Goal: Information Seeking & Learning: Learn about a topic

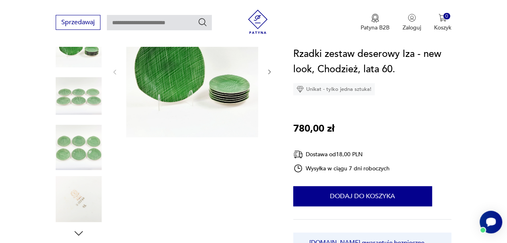
scroll to position [161, 0]
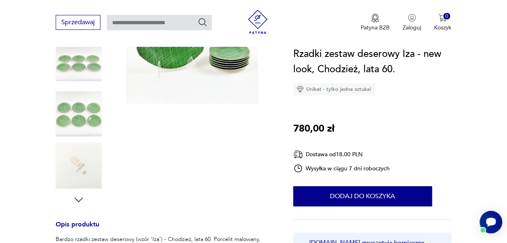
click at [89, 165] on img at bounding box center [79, 165] width 46 height 46
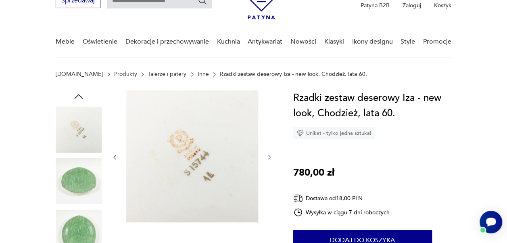
scroll to position [40, 0]
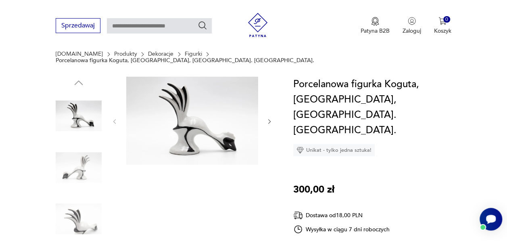
scroll to position [121, 0]
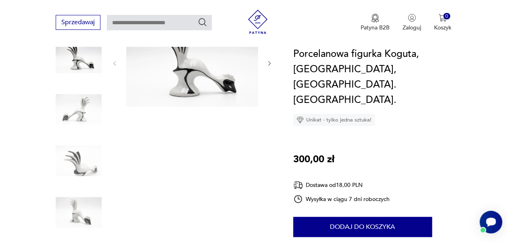
click at [78, 241] on icon "button" at bounding box center [79, 247] width 12 height 12
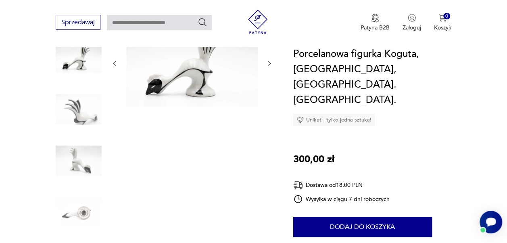
click at [82, 207] on img at bounding box center [79, 212] width 46 height 46
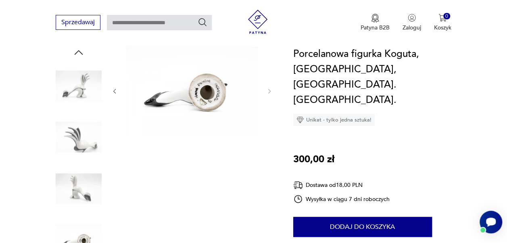
scroll to position [81, 0]
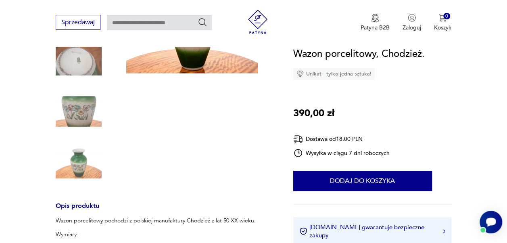
scroll to position [121, 0]
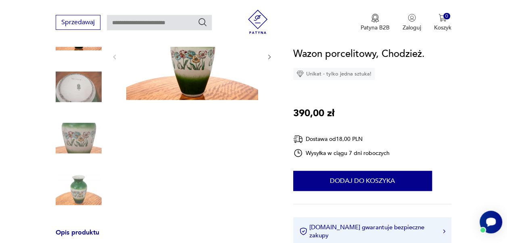
click at [75, 83] on img at bounding box center [79, 87] width 46 height 46
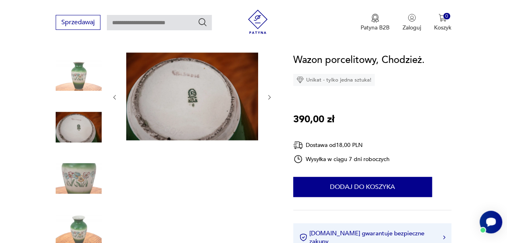
scroll to position [40, 0]
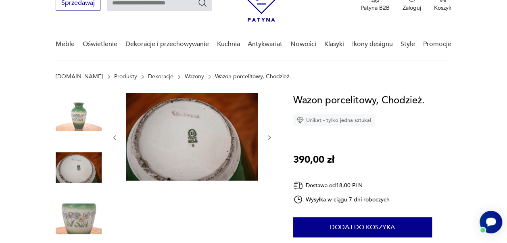
click at [190, 117] on img at bounding box center [192, 137] width 132 height 88
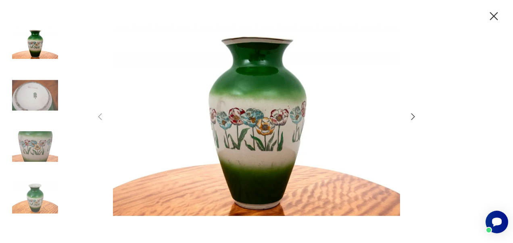
click at [44, 88] on img at bounding box center [35, 95] width 46 height 46
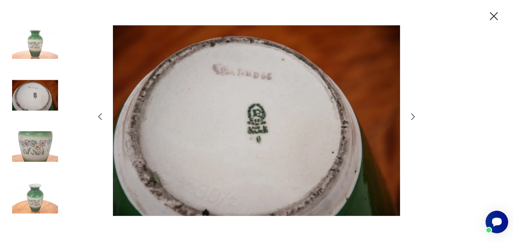
click at [492, 19] on icon "button" at bounding box center [494, 16] width 8 height 8
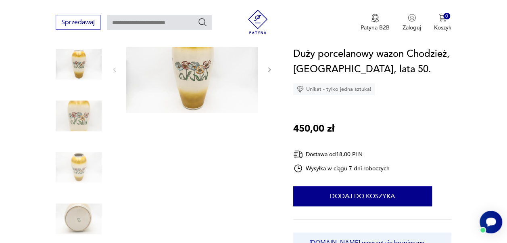
scroll to position [121, 0]
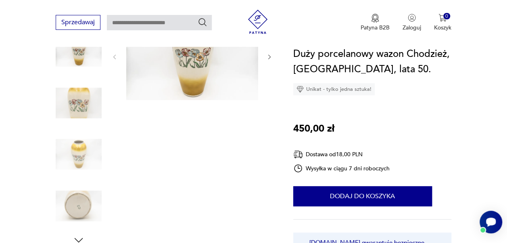
click at [80, 201] on img at bounding box center [79, 206] width 46 height 46
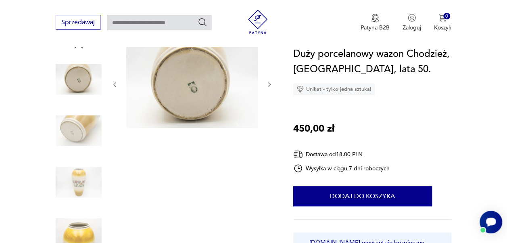
scroll to position [81, 0]
